Goal: Find specific page/section: Find specific page/section

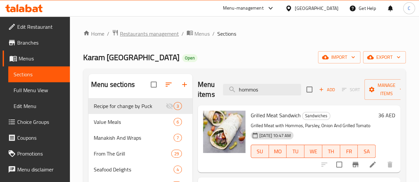
click at [154, 31] on span "Restaurants management" at bounding box center [149, 34] width 59 height 8
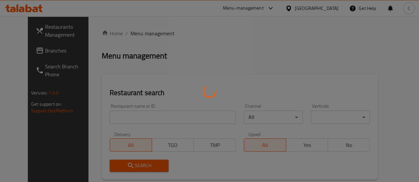
click at [118, 119] on div at bounding box center [209, 91] width 419 height 182
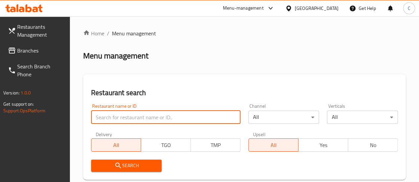
click at [121, 116] on input "search" at bounding box center [165, 117] width 149 height 13
type input "manaesho"
click button "Search" at bounding box center [126, 166] width 71 height 12
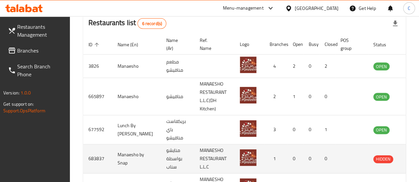
scroll to position [165, 0]
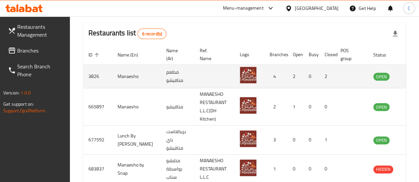
click at [409, 75] on icon "enhanced table" at bounding box center [412, 77] width 7 height 6
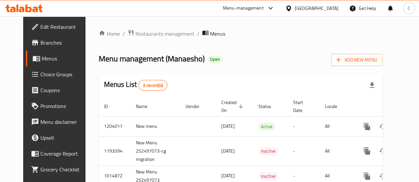
click at [40, 41] on span "Branches" at bounding box center [63, 43] width 47 height 8
